Goal: Check status: Check status

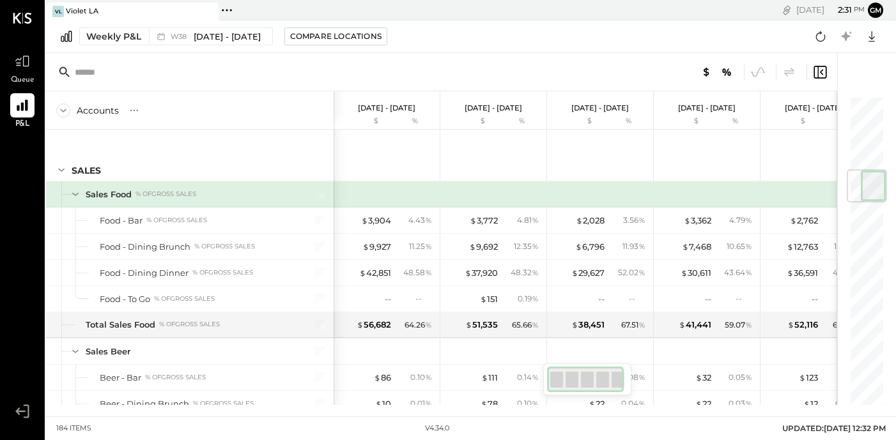
scroll to position [625, 0]
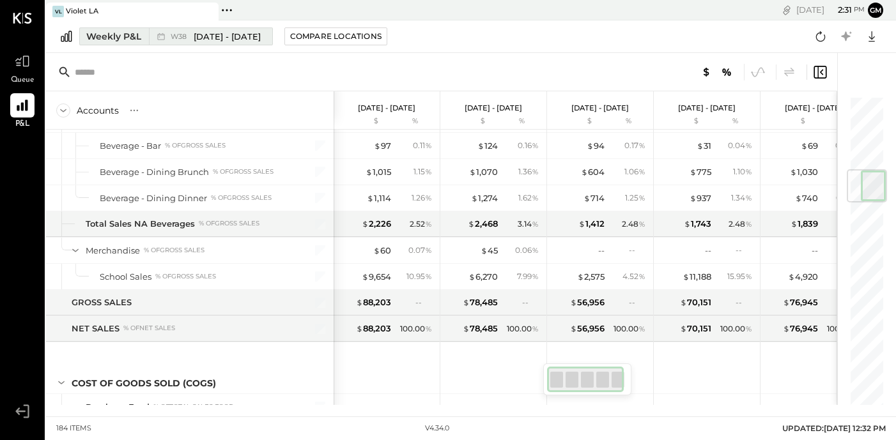
click at [237, 40] on span "[DATE] - [DATE]" at bounding box center [227, 37] width 67 height 12
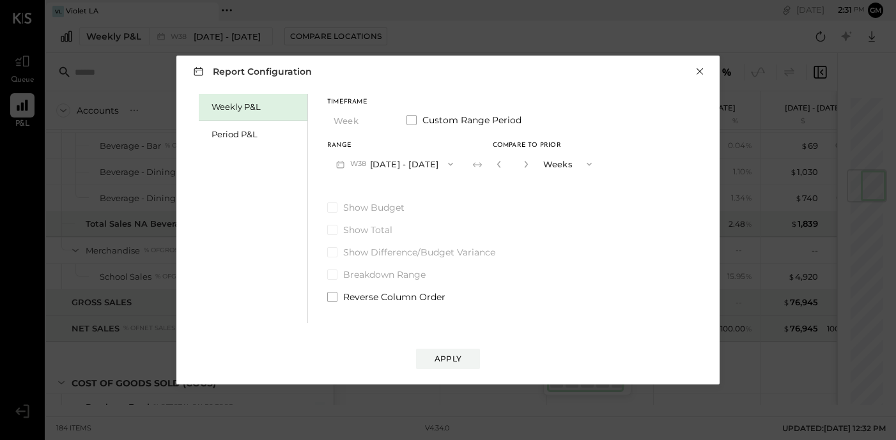
click at [702, 73] on button "×" at bounding box center [700, 71] width 12 height 13
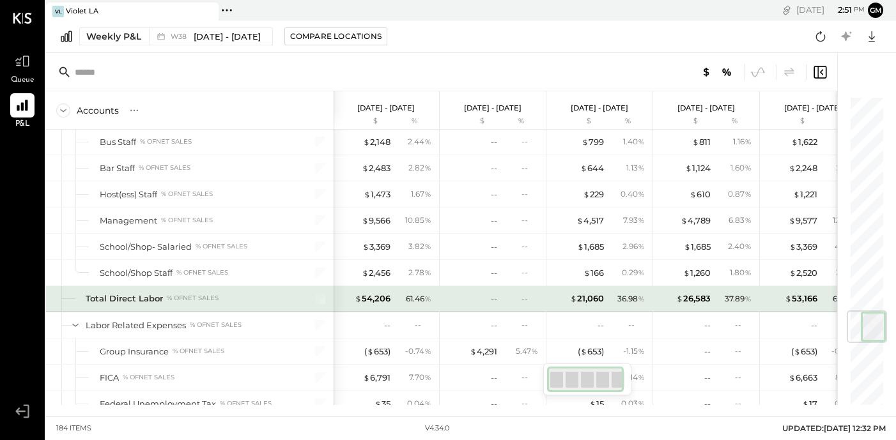
scroll to position [1816, 0]
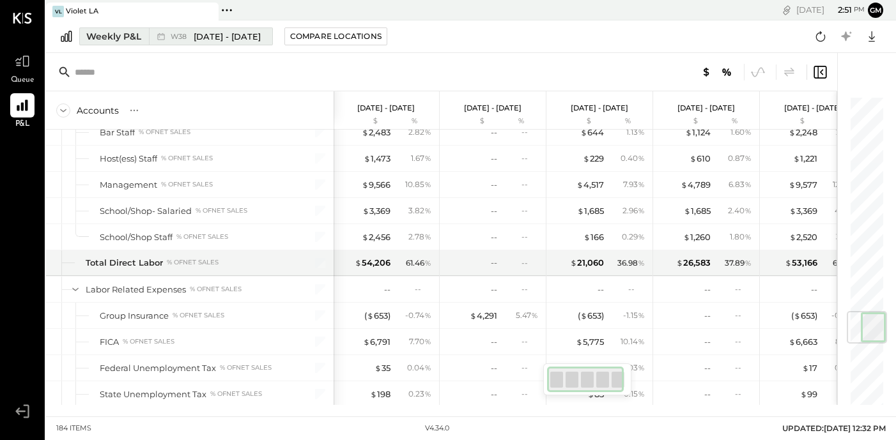
click at [211, 37] on span "[DATE] - [DATE]" at bounding box center [227, 37] width 67 height 12
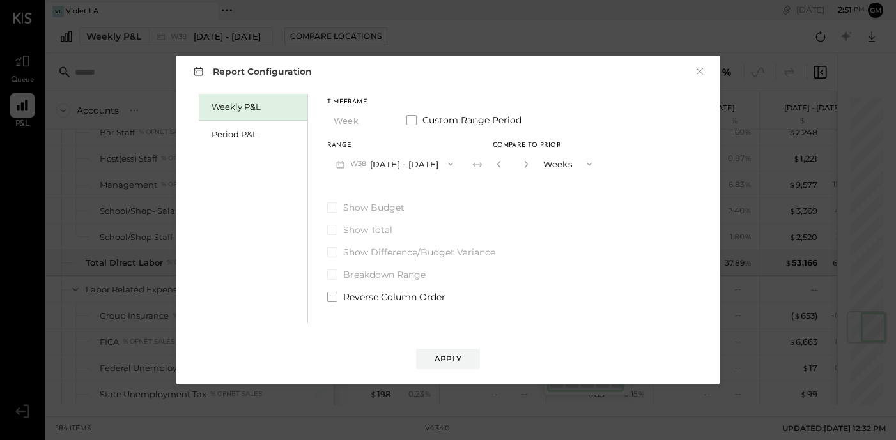
click at [374, 164] on button "W38 [DATE] - [DATE]" at bounding box center [394, 164] width 135 height 24
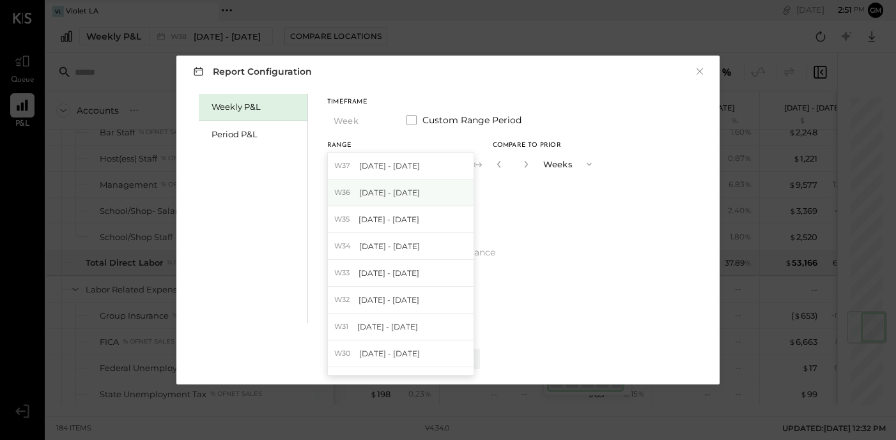
click at [381, 186] on div "W36 [DATE] - [DATE]" at bounding box center [401, 193] width 146 height 27
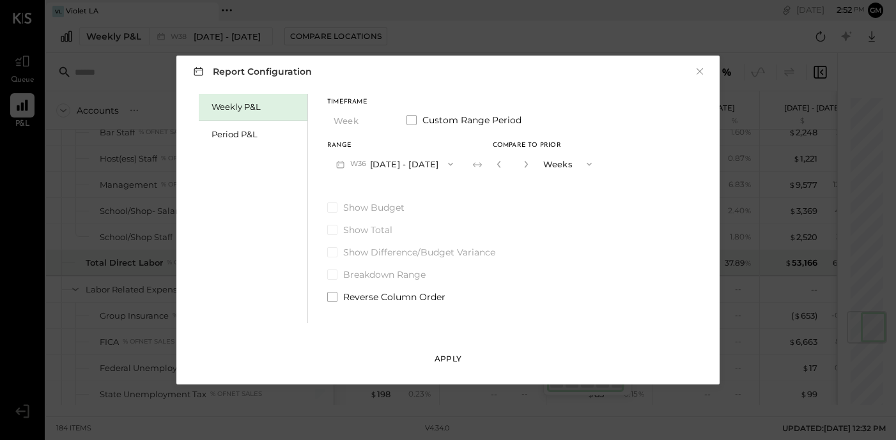
click at [445, 350] on button "Apply" at bounding box center [448, 359] width 64 height 20
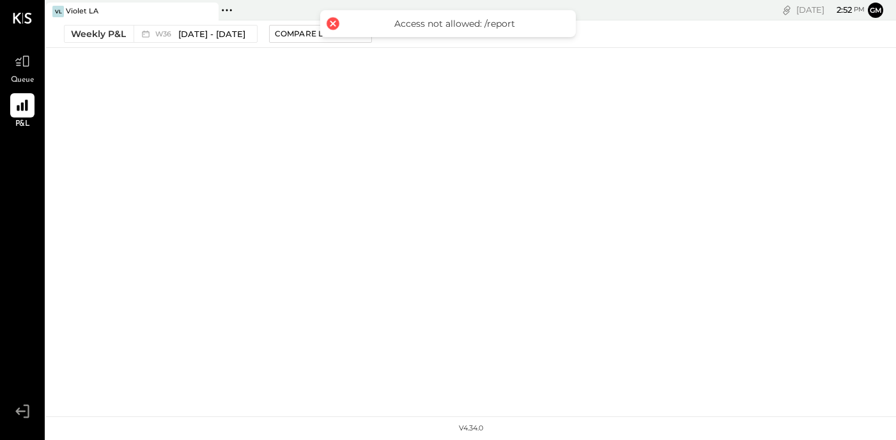
click at [330, 24] on div at bounding box center [333, 24] width 18 height 18
click at [337, 24] on div at bounding box center [333, 24] width 18 height 18
